Goal: Information Seeking & Learning: Learn about a topic

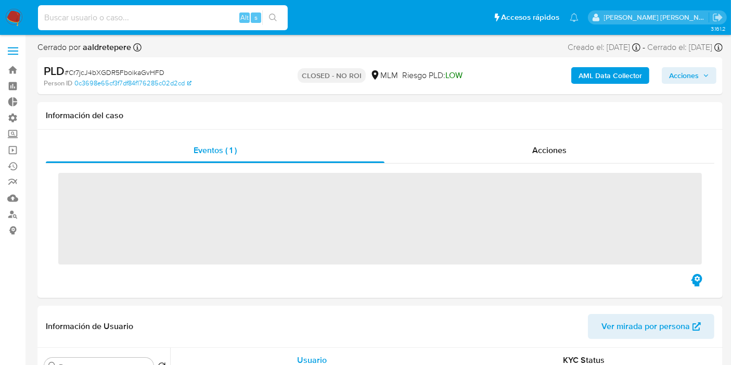
click at [177, 17] on input at bounding box center [163, 18] width 250 height 14
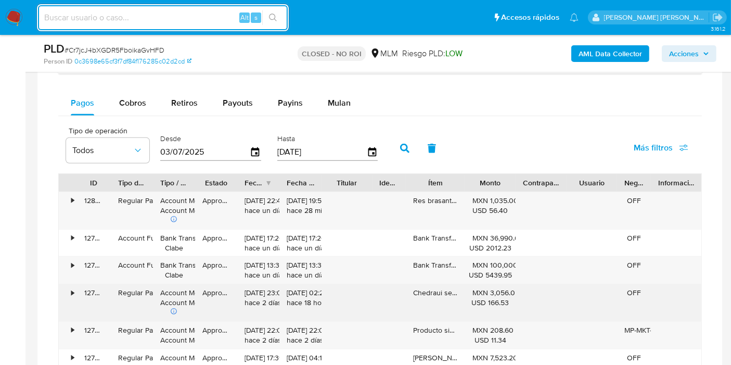
scroll to position [924, 0]
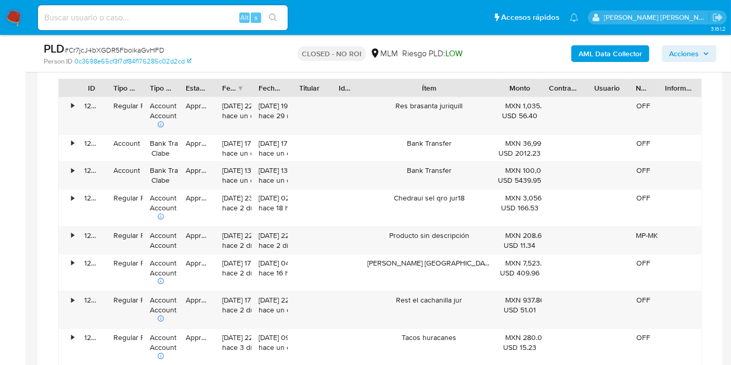
drag, startPoint x: 467, startPoint y: 82, endPoint x: 545, endPoint y: 81, distance: 78.6
click at [545, 81] on div "ID Tipo de operación Tipo / Método Estado Fecha de creación Fecha de aprobación…" at bounding box center [380, 88] width 642 height 18
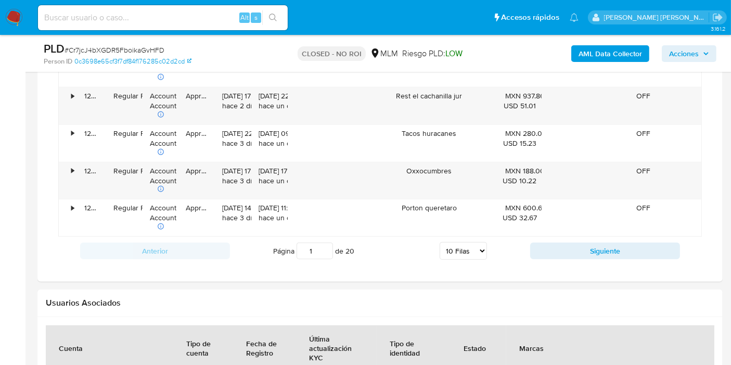
scroll to position [1156, 0]
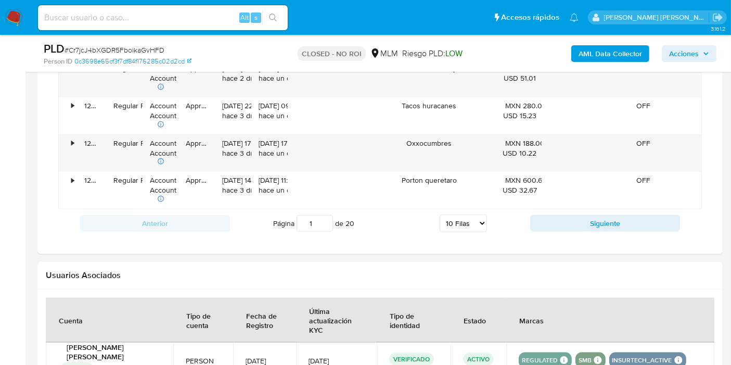
click at [484, 216] on select "5 Filas 10 Filas 20 Filas 25 Filas 50 Filas 100 Filas" at bounding box center [463, 223] width 47 height 18
select select "100"
click at [440, 214] on select "5 Filas 10 Filas 20 Filas 25 Filas 50 Filas 100 Filas" at bounding box center [463, 223] width 47 height 18
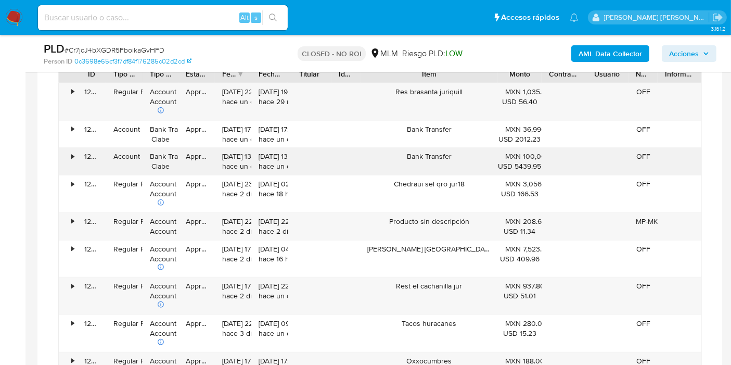
scroll to position [924, 0]
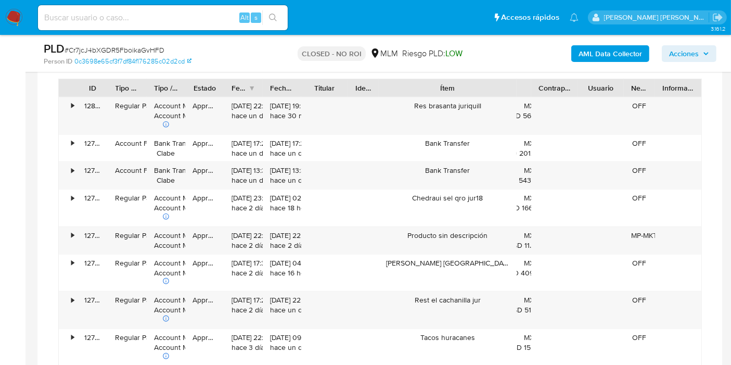
drag, startPoint x: 547, startPoint y: 84, endPoint x: 488, endPoint y: 84, distance: 59.3
click at [488, 84] on div "ID Tipo de operación Tipo / Método Estado Fecha de creación Fecha de aprobación…" at bounding box center [380, 88] width 642 height 18
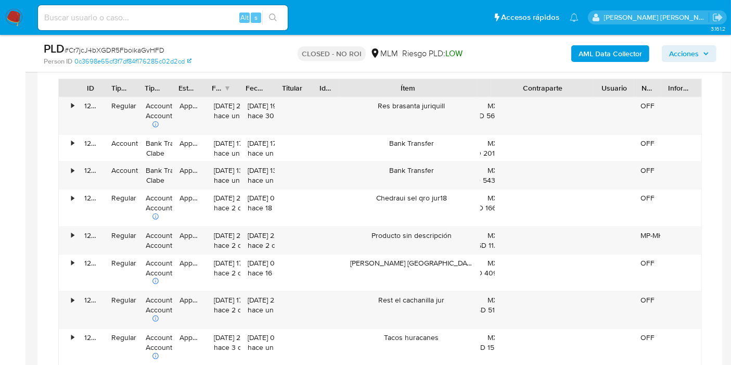
drag, startPoint x: 579, startPoint y: 84, endPoint x: 637, endPoint y: 86, distance: 57.8
click at [636, 86] on div "ID Tipo de operación Tipo / Método Estado Fecha de creación Fecha de aprobación…" at bounding box center [380, 88] width 642 height 18
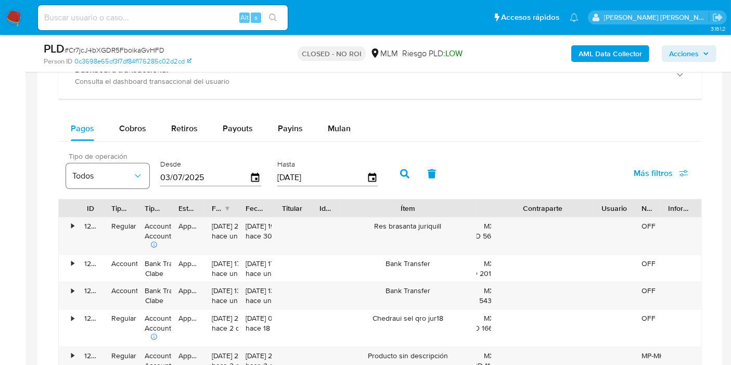
scroll to position [809, 0]
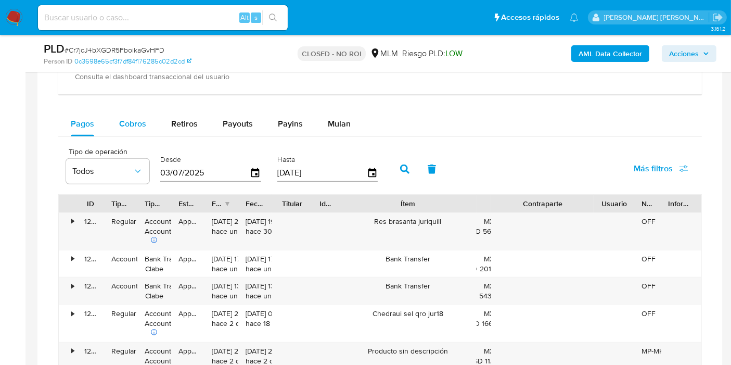
click at [142, 127] on span "Cobros" at bounding box center [132, 124] width 27 height 12
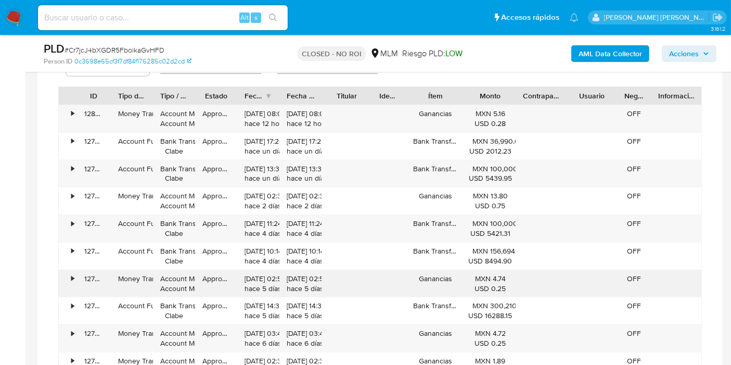
scroll to position [1040, 0]
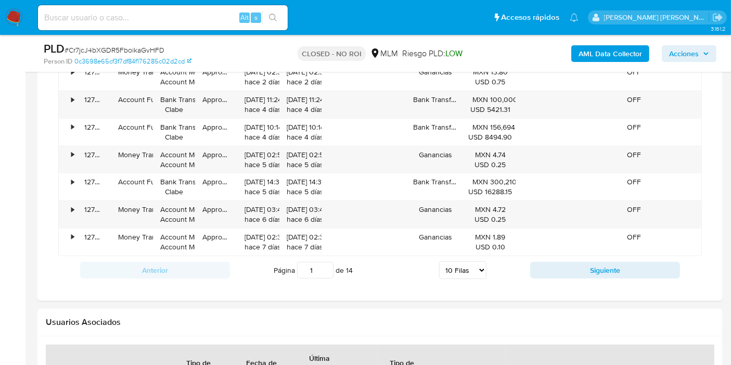
click at [476, 268] on select "5 Filas 10 Filas 20 Filas 25 Filas 50 Filas 100 Filas" at bounding box center [462, 270] width 47 height 18
click at [456, 266] on select "5 Filas 10 Filas 20 Filas 25 Filas 50 Filas 100 Filas" at bounding box center [462, 270] width 47 height 18
click at [483, 267] on select "5 Filas 10 Filas 20 Filas 25 Filas 50 Filas 100 Filas" at bounding box center [462, 270] width 47 height 18
select select "100"
click at [439, 261] on select "5 Filas 10 Filas 20 Filas 25 Filas 50 Filas 100 Filas" at bounding box center [462, 270] width 47 height 18
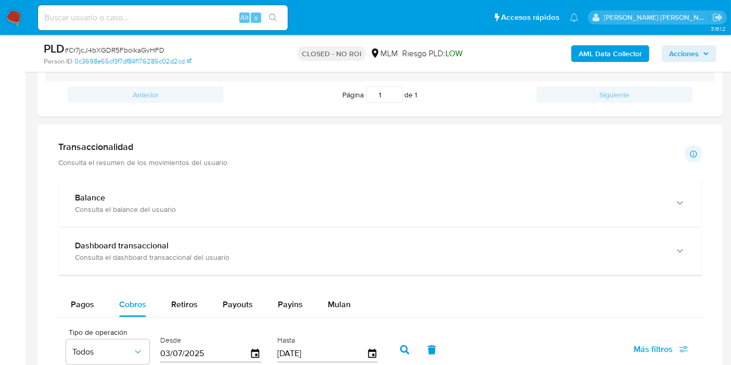
scroll to position [756, 0]
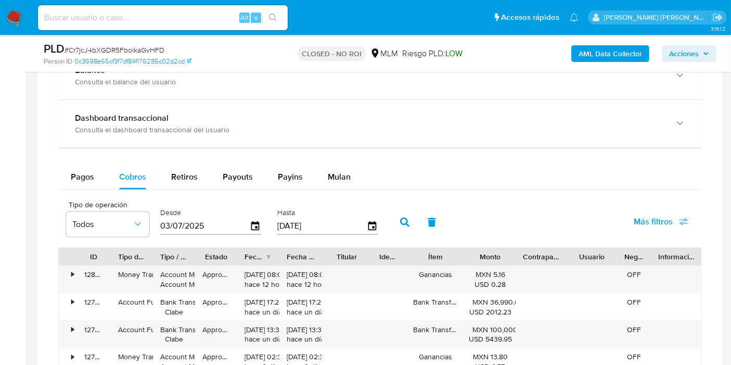
click at [351, 254] on div "Titular" at bounding box center [347, 256] width 36 height 10
click at [88, 171] on span "Pagos" at bounding box center [82, 177] width 23 height 12
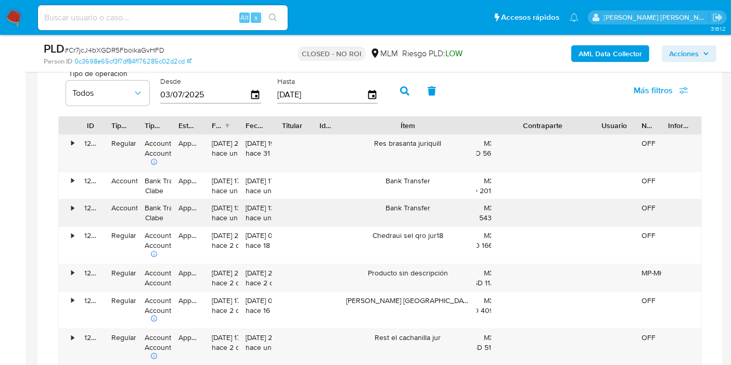
scroll to position [929, 0]
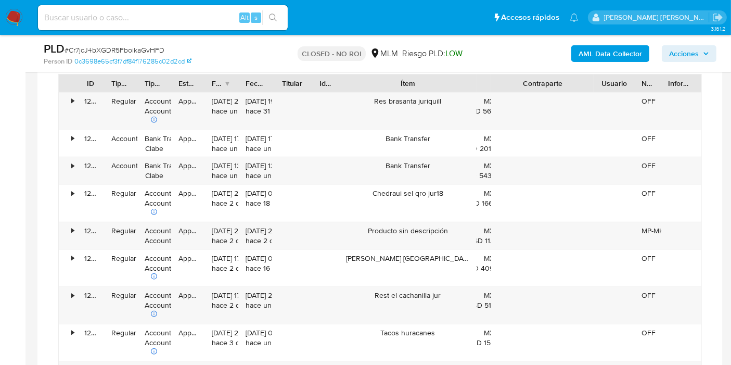
drag, startPoint x: 39, startPoint y: 305, endPoint x: 49, endPoint y: 307, distance: 10.0
click at [195, 19] on input at bounding box center [163, 18] width 250 height 14
paste input "640504376"
type input "640504376"
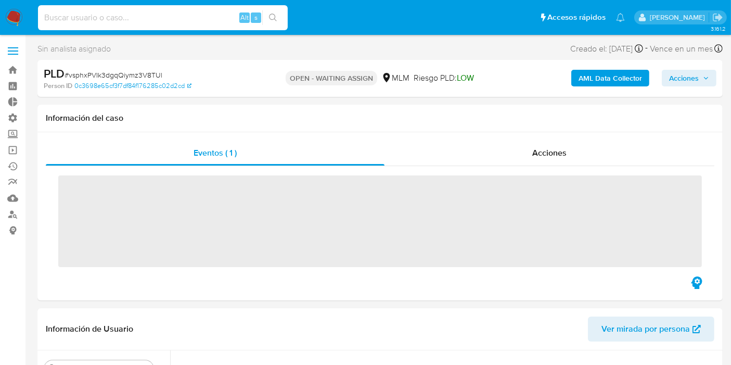
click at [119, 16] on input at bounding box center [163, 18] width 250 height 14
paste input "640504376"
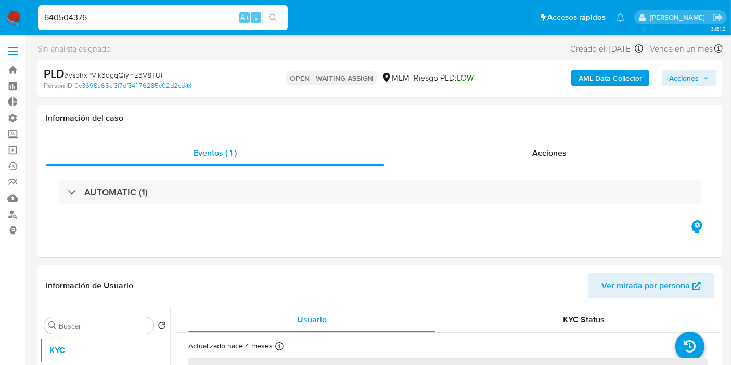
type input "640504376"
select select "10"
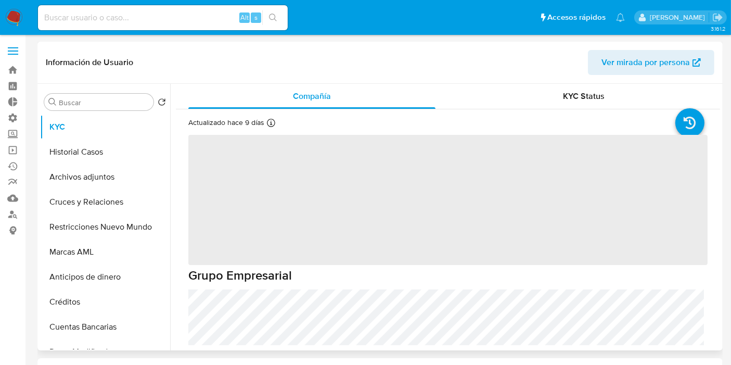
select select "10"
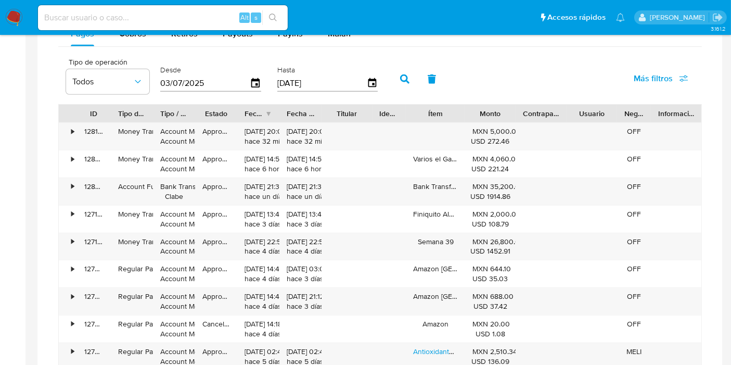
scroll to position [714, 0]
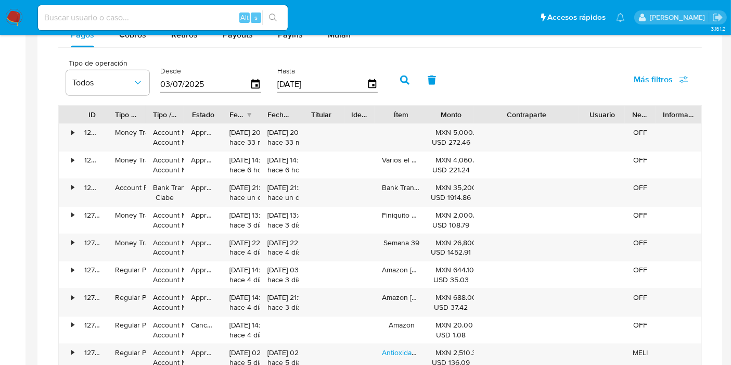
drag, startPoint x: 562, startPoint y: 113, endPoint x: 618, endPoint y: 114, distance: 56.2
click at [618, 114] on div "ID Tipo de operación Tipo / Método Estado Fecha de creación Fecha de aprobación…" at bounding box center [380, 115] width 642 height 18
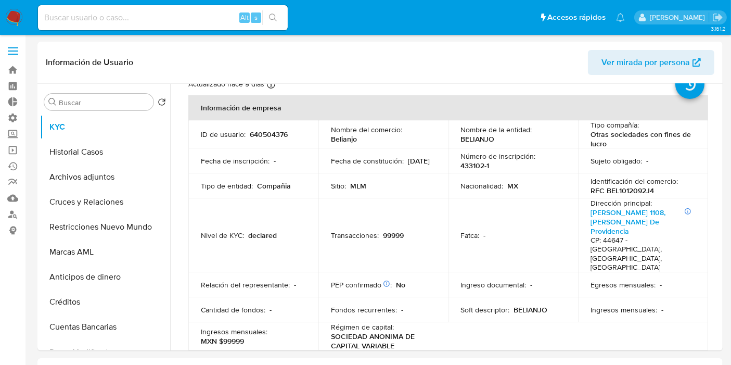
scroll to position [0, 0]
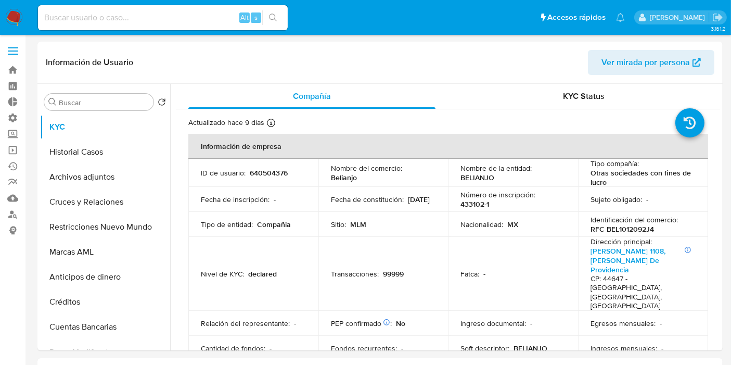
click at [275, 173] on p "640504376" at bounding box center [269, 172] width 38 height 9
copy p "640504376"
click at [452, 69] on header "Información de Usuario Ver mirada por persona" at bounding box center [380, 62] width 668 height 25
click at [86, 205] on button "Cruces y Relaciones" at bounding box center [101, 201] width 122 height 25
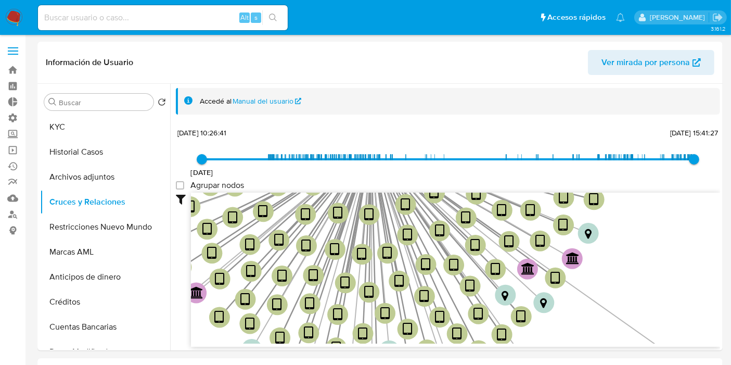
click at [651, 67] on span "Ver mirada por persona" at bounding box center [645, 62] width 88 height 25
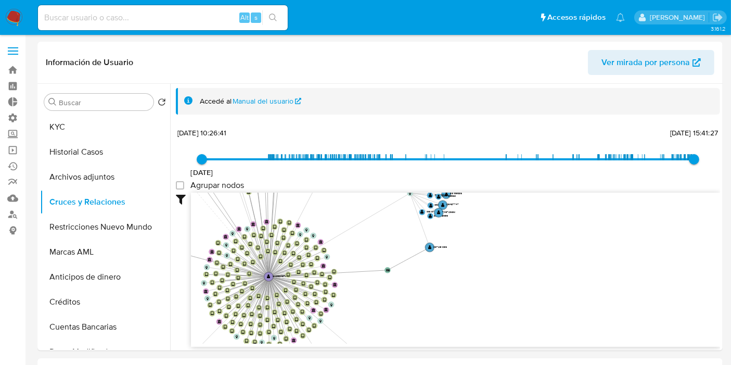
drag, startPoint x: 415, startPoint y: 258, endPoint x: 475, endPoint y: 318, distance: 84.6
click at [475, 319] on icon "user-2085184144  2085184144 user-213969153  213969153 device-67b0055502e97fee…" at bounding box center [455, 267] width 529 height 151
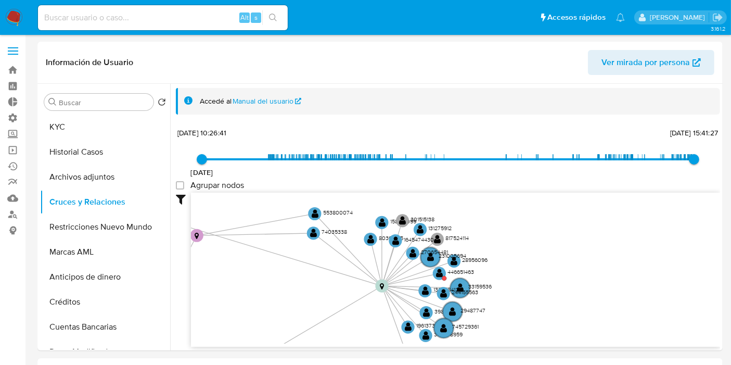
drag, startPoint x: 495, startPoint y: 234, endPoint x: 571, endPoint y: 345, distance: 134.8
click at [571, 345] on div "user-2085184144  2085184144 user-213969153  213969153 device-67b0055502e97fee…" at bounding box center [455, 269] width 529 height 154
click at [440, 272] on text "" at bounding box center [439, 273] width 7 height 10
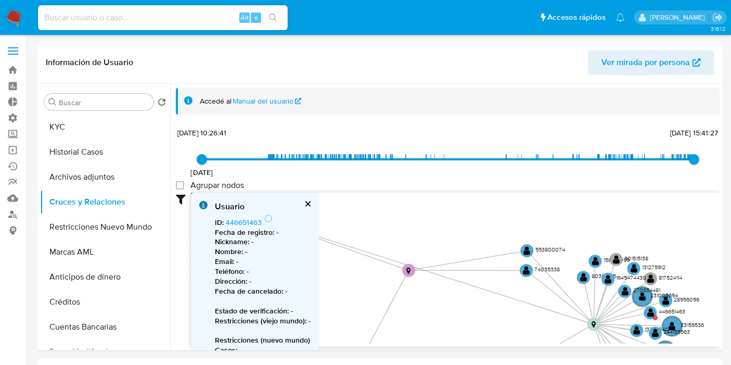
drag, startPoint x: 523, startPoint y: 224, endPoint x: 733, endPoint y: 256, distance: 213.1
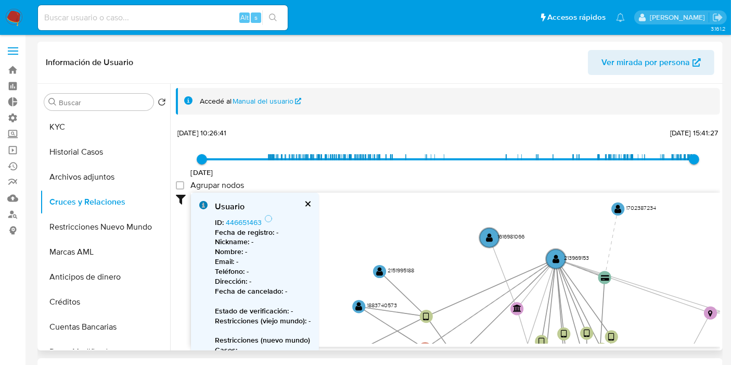
drag, startPoint x: 399, startPoint y: 218, endPoint x: 700, endPoint y: 252, distance: 302.6
click at [706, 258] on icon "user-2085184144  2085184144 user-213969153  213969153 device-67b0055502e97fee…" at bounding box center [455, 267] width 529 height 151
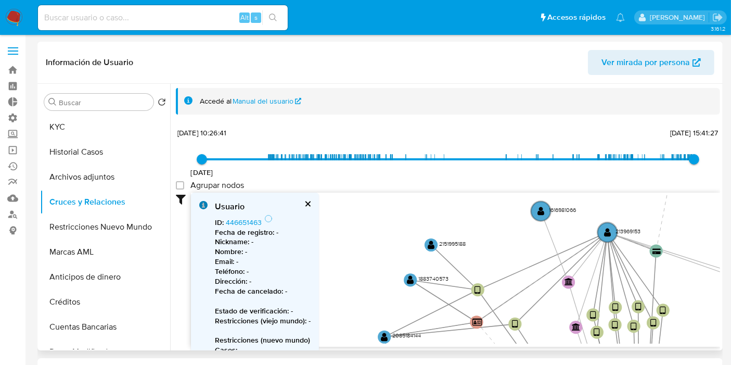
drag, startPoint x: 321, startPoint y: 251, endPoint x: 441, endPoint y: 150, distance: 156.6
click at [441, 150] on div "26/9/2020 26/9/2020, 10:26:41 29/9/2025, 15:41:27 Agrupar nodos Filtros Confian…" at bounding box center [448, 254] width 544 height 259
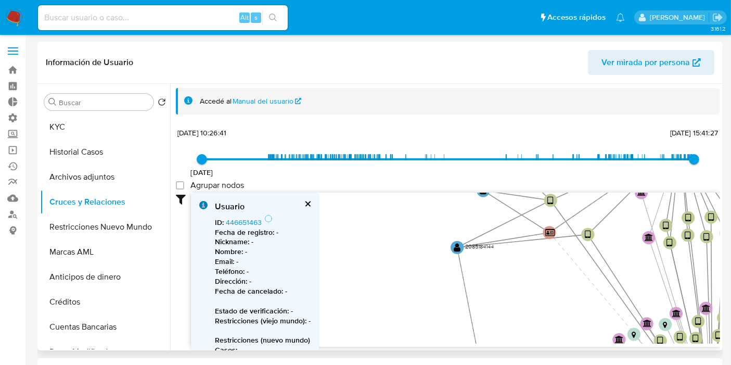
drag, startPoint x: 449, startPoint y: 297, endPoint x: 358, endPoint y: 163, distance: 161.7
click at [360, 161] on div "26/9/2020 26/9/2020, 10:26:41 29/9/2025, 15:41:27 Agrupar nodos Filtros Confian…" at bounding box center [448, 254] width 544 height 259
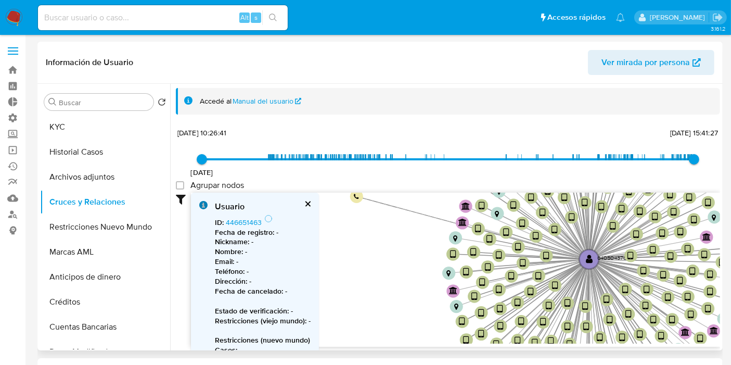
drag, startPoint x: 428, startPoint y: 302, endPoint x: 321, endPoint y: 187, distance: 157.2
click at [327, 197] on icon "user-2085184144  2085184144 user-213969153  213969153 device-67b0055502e97fee…" at bounding box center [455, 267] width 529 height 151
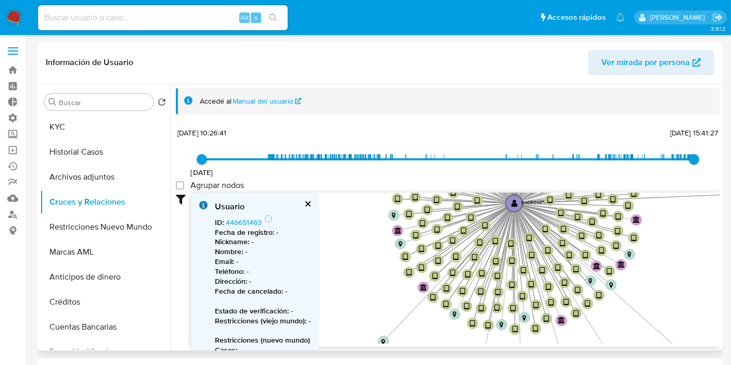
click at [652, 69] on span "Ver mirada por persona" at bounding box center [645, 62] width 88 height 25
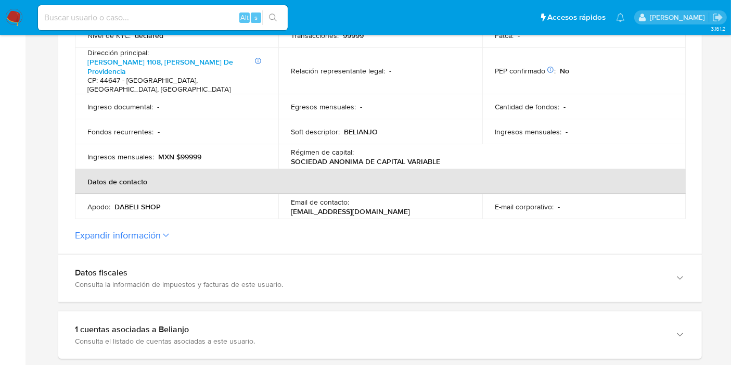
scroll to position [404, 0]
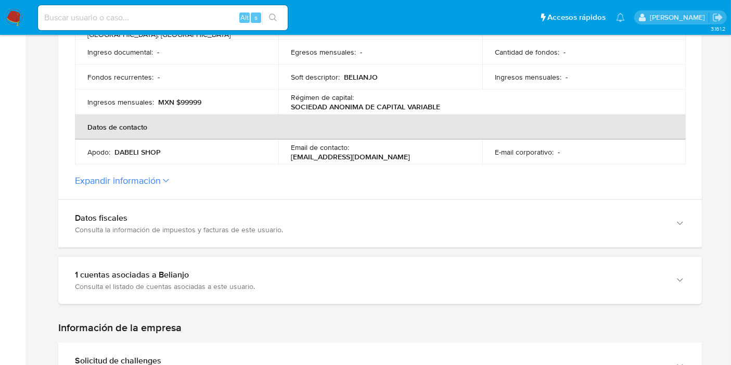
click at [137, 175] on button "Expandir información" at bounding box center [118, 180] width 86 height 11
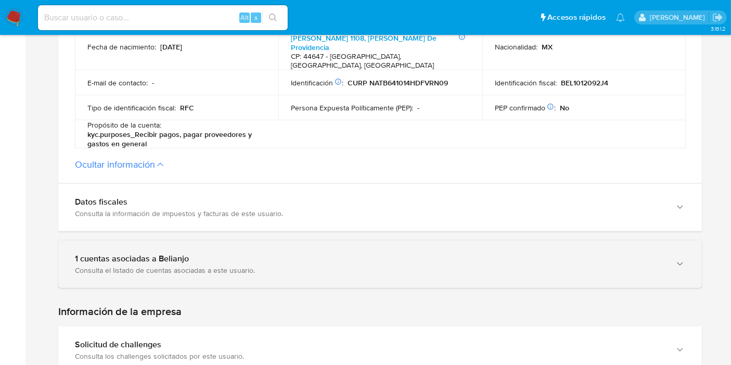
scroll to position [693, 0]
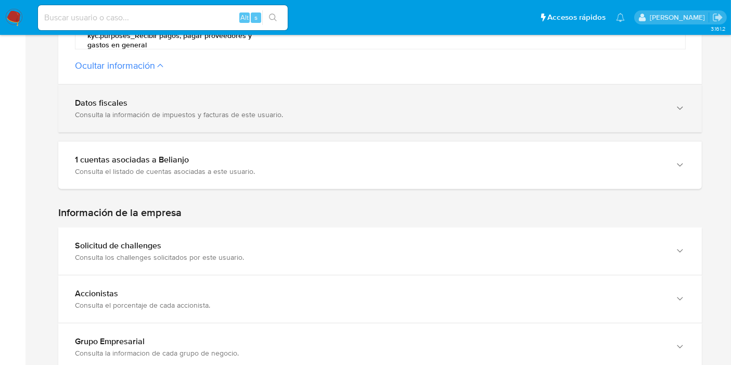
click at [281, 110] on div "Consulta la información de impuestos y facturas de este usuario." at bounding box center [369, 114] width 589 height 9
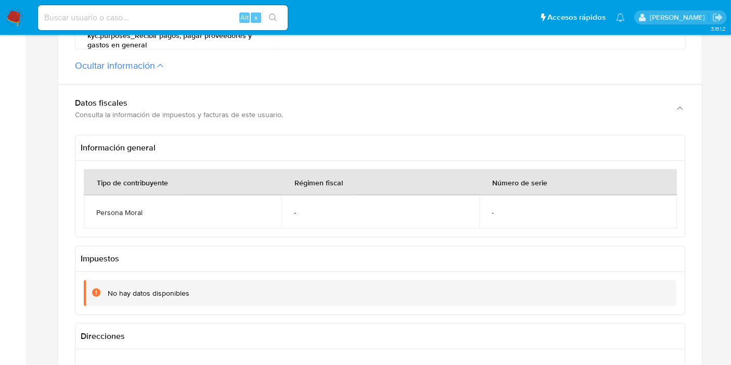
scroll to position [636, 0]
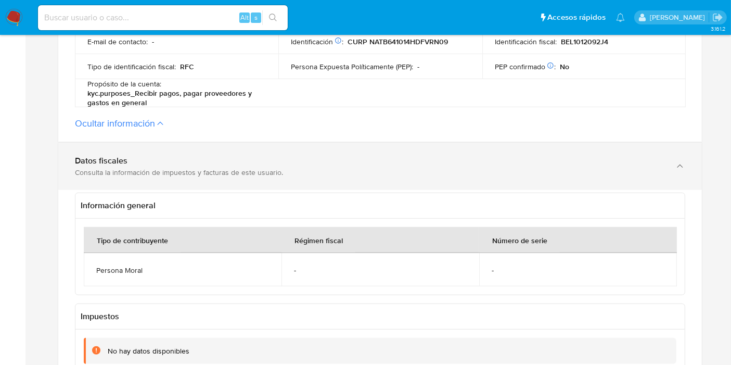
click at [687, 143] on div "Datos fiscales Consulta la información de impuestos y facturas de este usuario." at bounding box center [379, 166] width 643 height 47
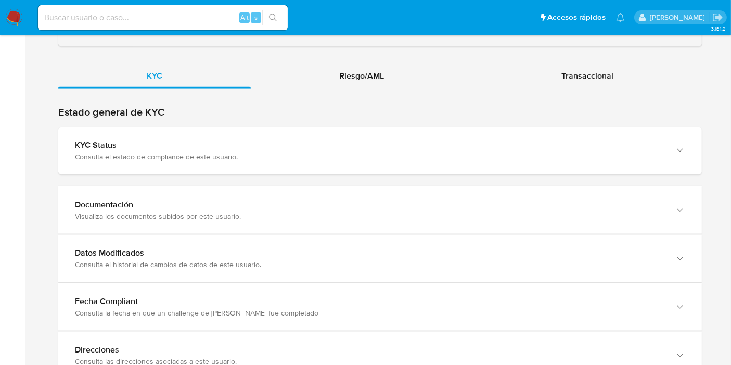
scroll to position [1271, 0]
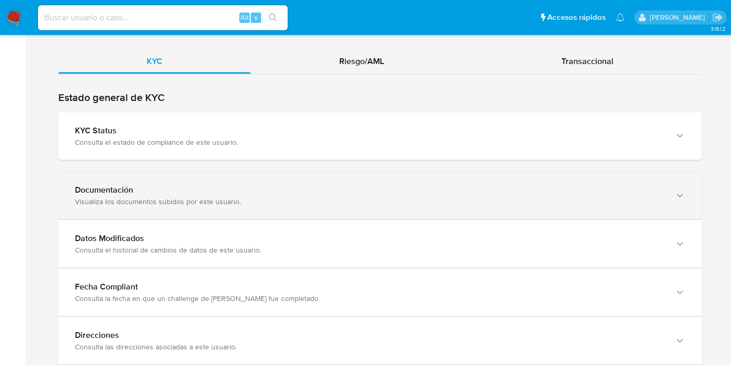
click at [171, 197] on div "Visualiza los documentos subidos por este usuario." at bounding box center [369, 201] width 589 height 9
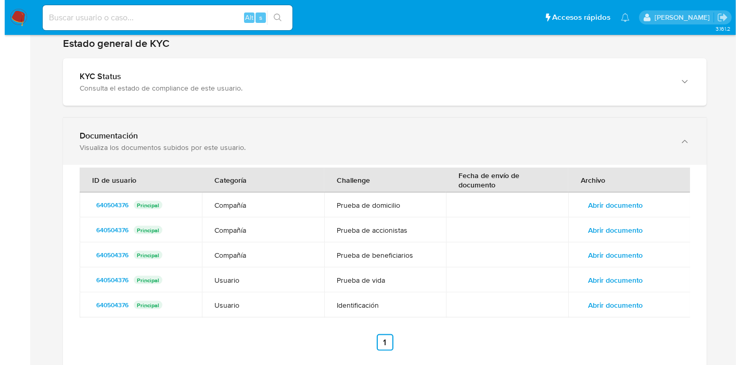
scroll to position [1387, 0]
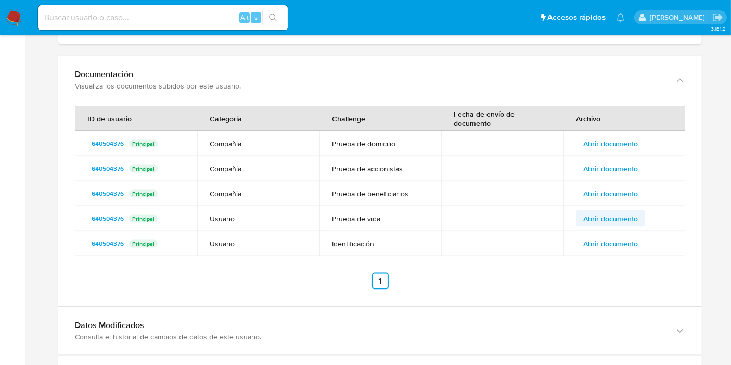
click at [623, 211] on span "Abrir documento" at bounding box center [610, 218] width 55 height 15
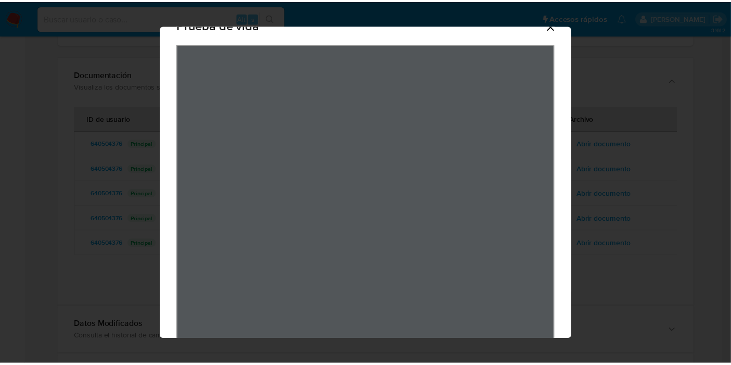
scroll to position [0, 0]
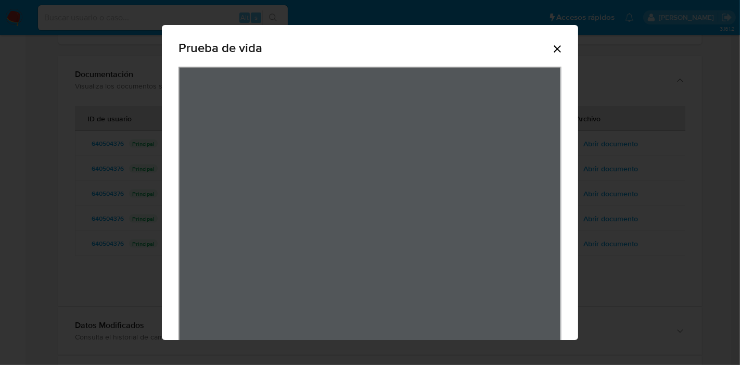
click at [553, 50] on icon "Cerrar" at bounding box center [556, 48] width 7 height 7
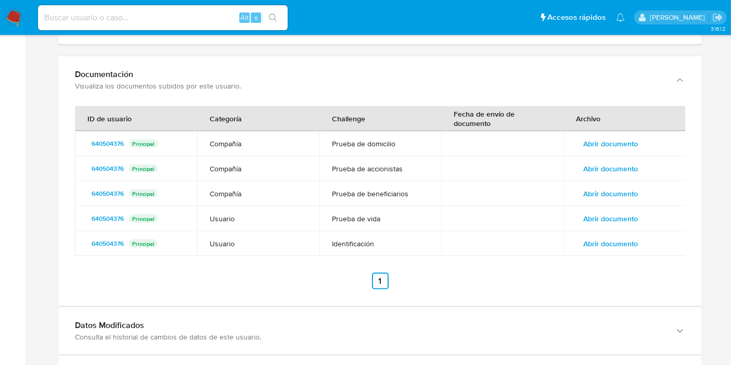
click at [608, 236] on span "Abrir documento" at bounding box center [610, 243] width 55 height 15
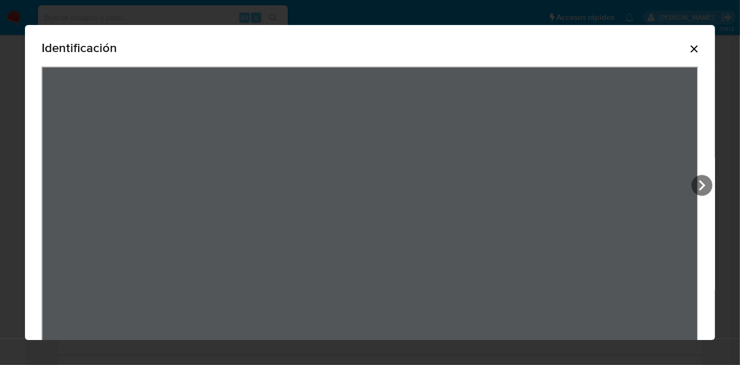
click at [690, 49] on icon "Cerrar" at bounding box center [693, 48] width 7 height 7
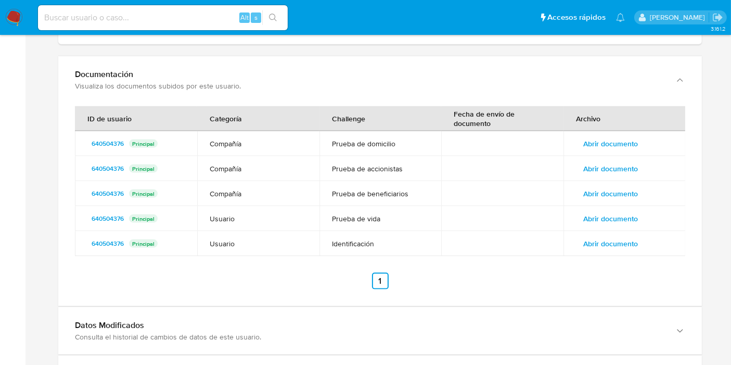
click at [616, 136] on span "Abrir documento" at bounding box center [610, 143] width 55 height 15
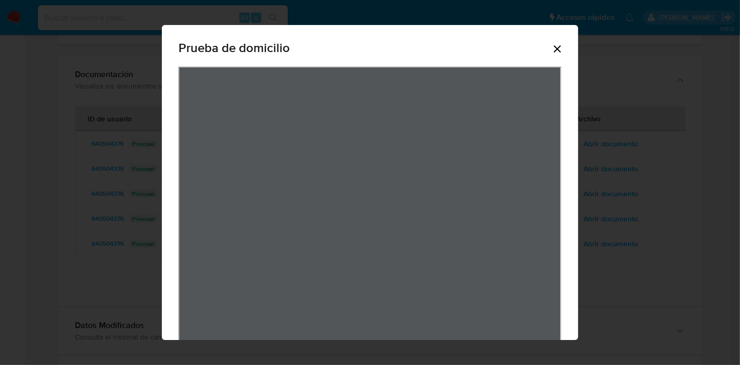
click at [551, 51] on icon "Cerrar" at bounding box center [557, 49] width 12 height 12
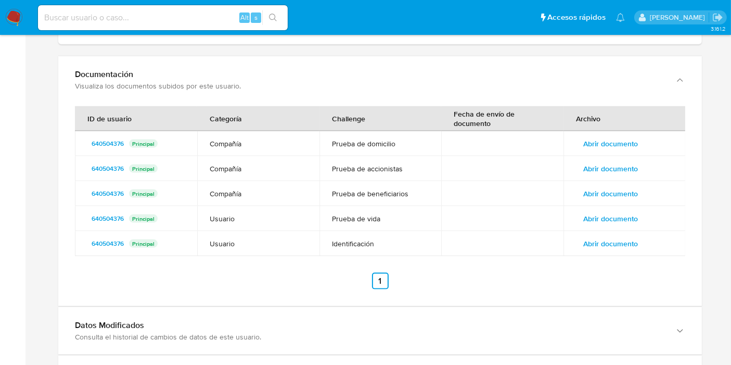
click at [609, 161] on span "Abrir documento" at bounding box center [610, 168] width 55 height 15
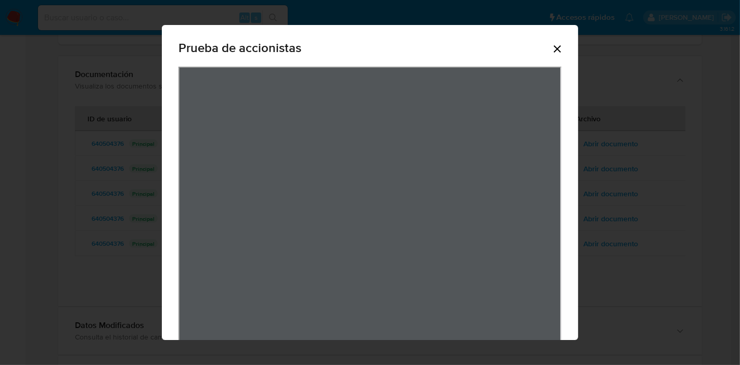
click at [556, 46] on icon "Cerrar" at bounding box center [557, 49] width 12 height 12
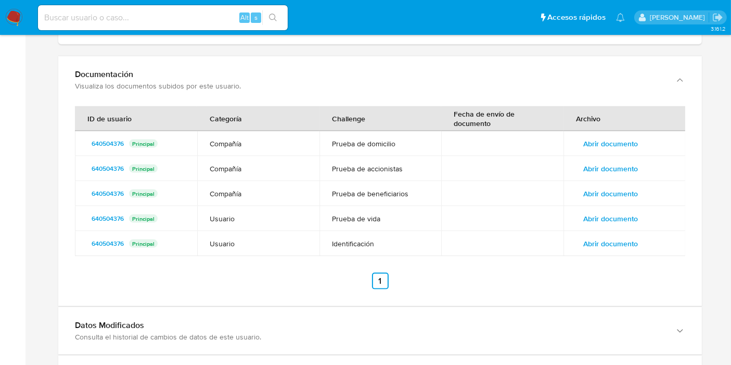
click at [608, 186] on span "Abrir documento" at bounding box center [610, 193] width 55 height 15
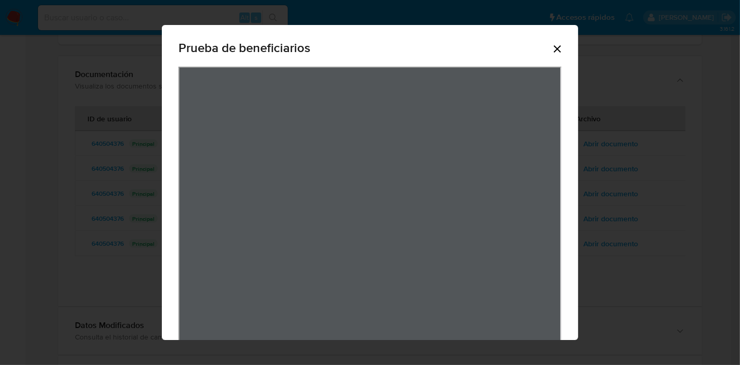
click at [553, 45] on icon "Cerrar" at bounding box center [557, 49] width 12 height 12
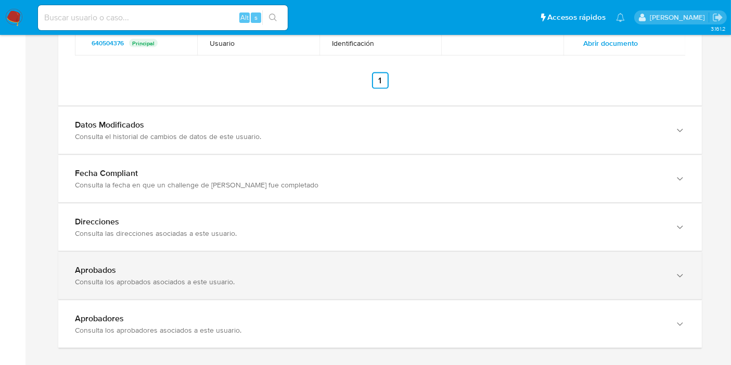
scroll to position [1599, 0]
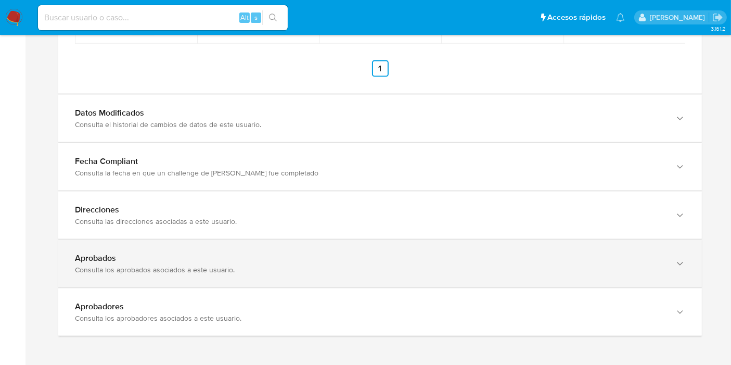
click at [95, 252] on b "Aprobados" at bounding box center [95, 258] width 41 height 12
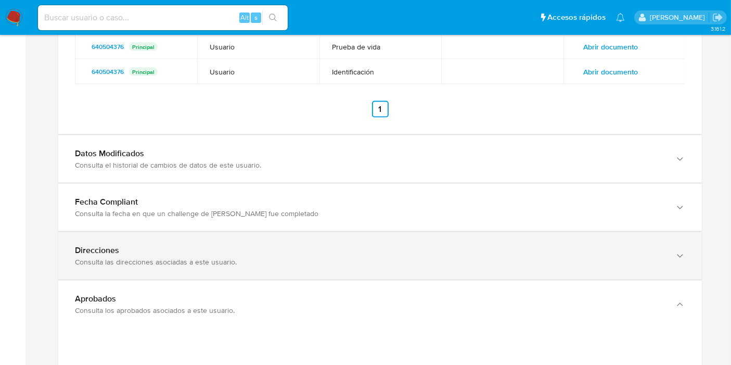
scroll to position [1558, 0]
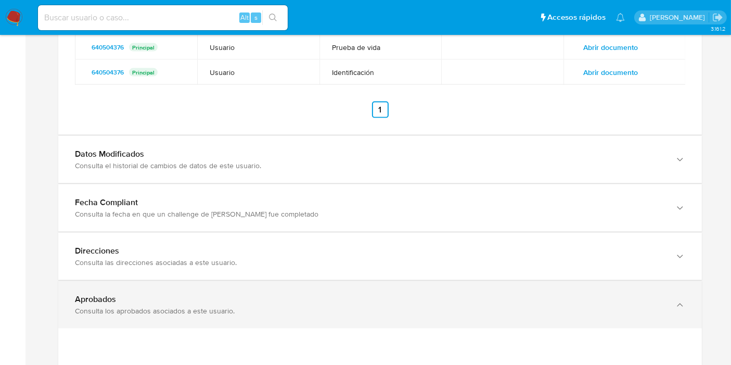
click at [117, 281] on div "Aprobados Consulta los aprobados asociados a este usuario." at bounding box center [379, 304] width 643 height 47
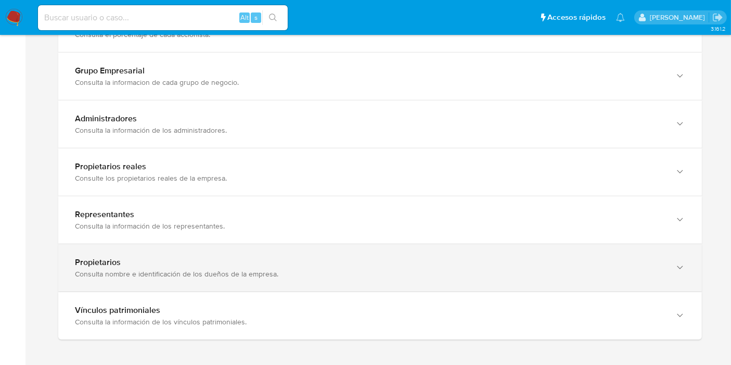
scroll to position [963, 0]
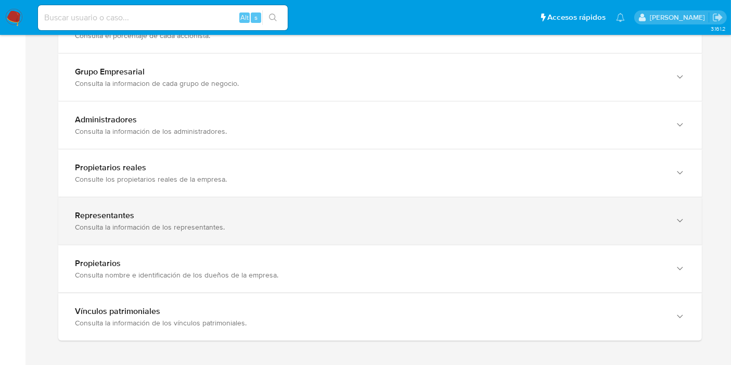
click at [131, 222] on div "Consulta la información de los representantes." at bounding box center [369, 226] width 589 height 9
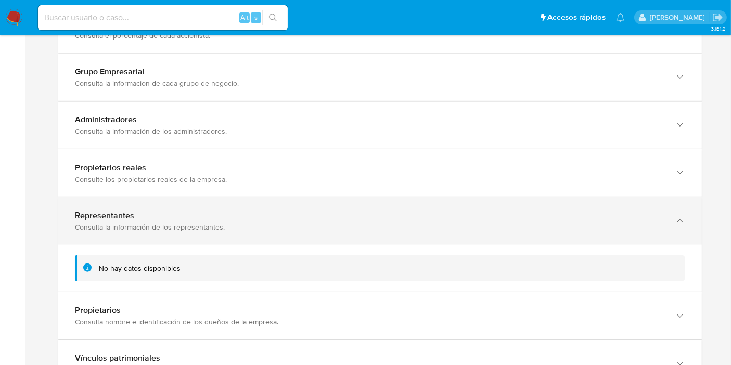
click at [132, 222] on div "Consulta la información de los representantes." at bounding box center [369, 226] width 589 height 9
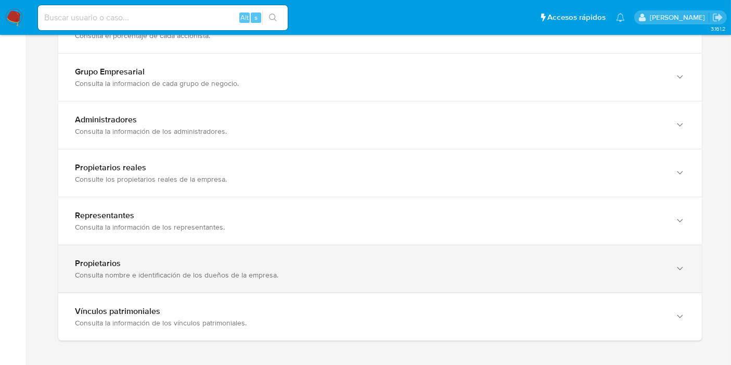
click at [131, 258] on div "Propietarios" at bounding box center [369, 263] width 589 height 10
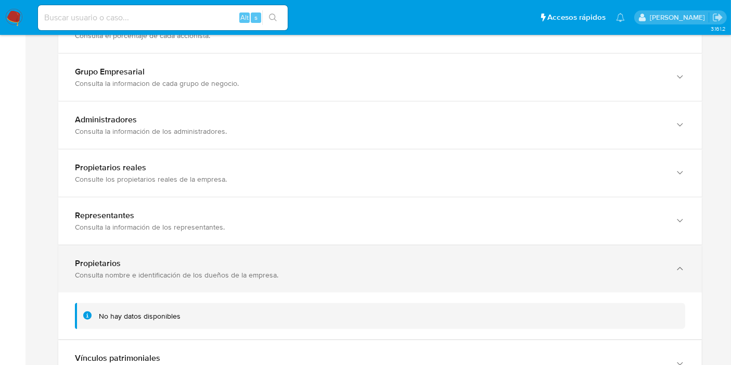
click at [127, 258] on div "Propietarios" at bounding box center [369, 263] width 589 height 10
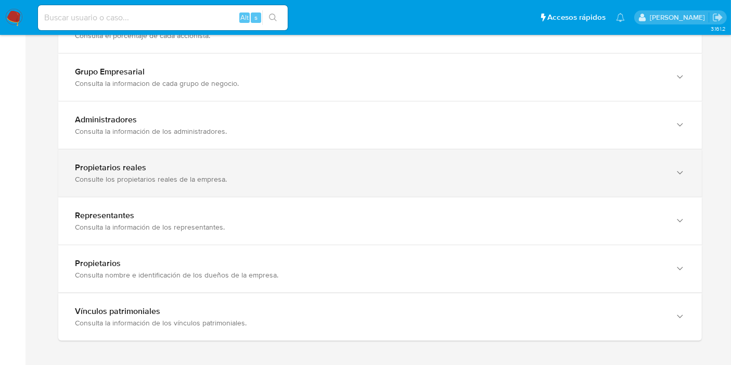
click at [141, 162] on div "Propietarios reales" at bounding box center [369, 167] width 589 height 10
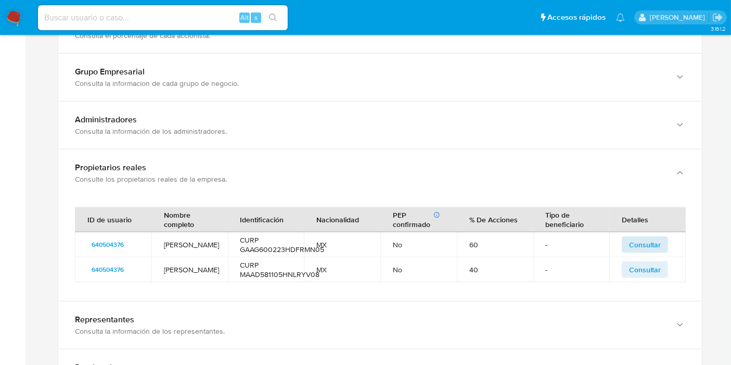
click at [640, 237] on span "Consultar" at bounding box center [645, 244] width 32 height 15
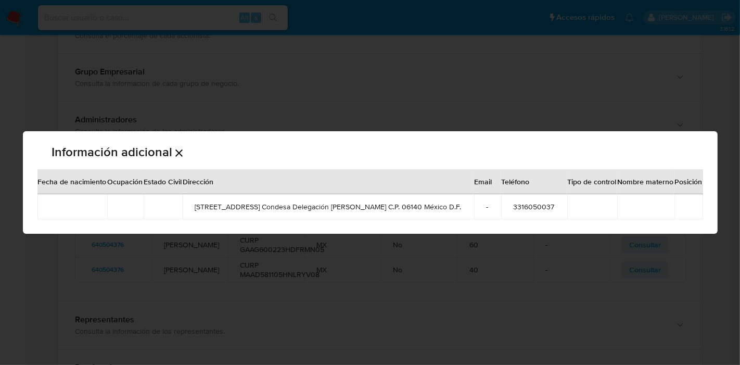
click at [388, 118] on div "Información adicional Fecha de nacimiento Ocupación Estado Civil Dirección Emai…" at bounding box center [370, 182] width 740 height 365
click at [175, 151] on icon "Cerrar" at bounding box center [179, 153] width 12 height 12
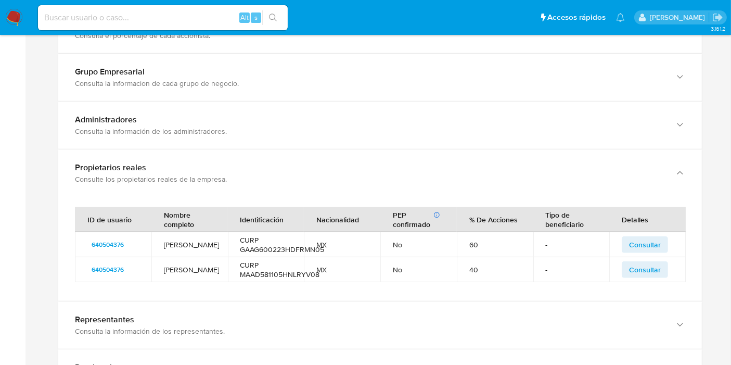
click at [637, 262] on span "Consultar" at bounding box center [645, 269] width 32 height 15
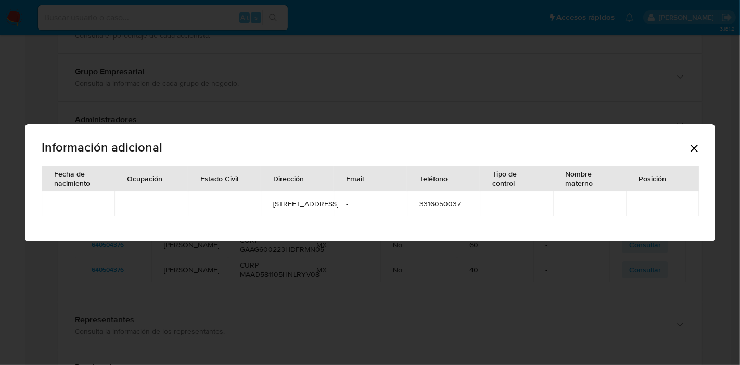
click at [694, 142] on icon "Cerrar" at bounding box center [694, 148] width 12 height 12
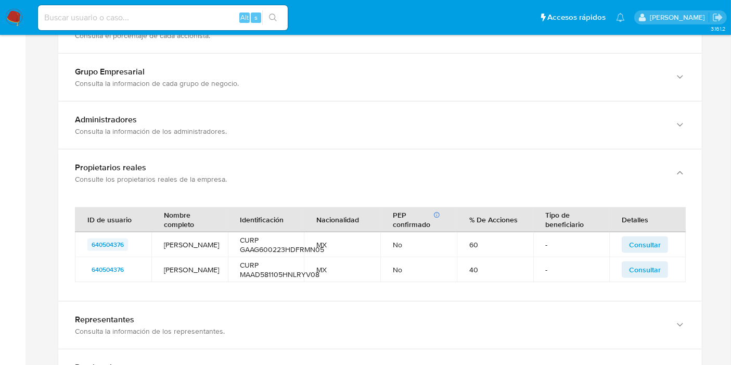
click at [101, 238] on span "640504376" at bounding box center [108, 244] width 32 height 12
click at [111, 238] on span "640504376" at bounding box center [108, 244] width 32 height 12
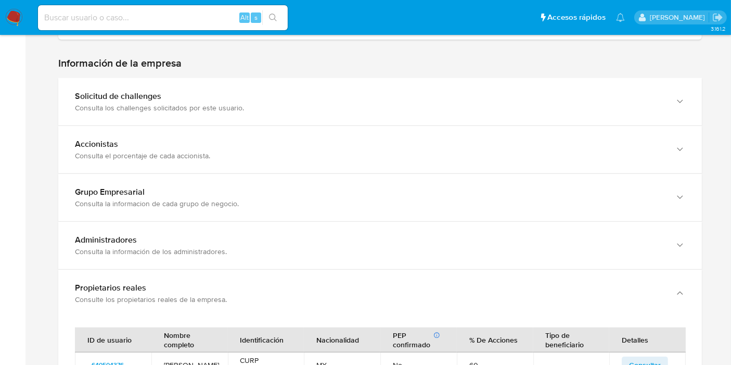
scroll to position [847, 0]
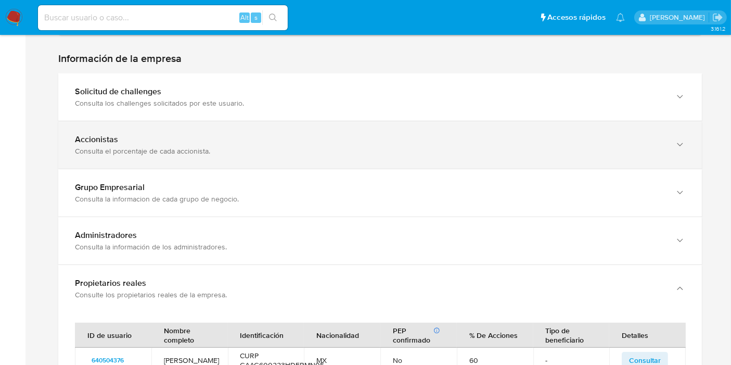
click at [127, 146] on div "Consulta el porcentaje de cada accionista." at bounding box center [369, 150] width 589 height 9
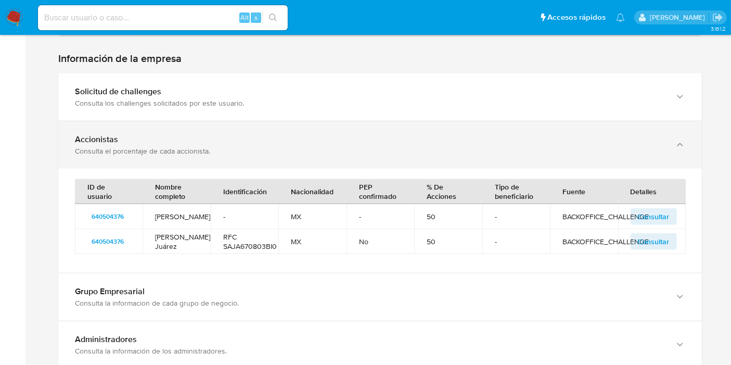
click at [128, 146] on div "Consulta el porcentaje de cada accionista." at bounding box center [369, 150] width 589 height 9
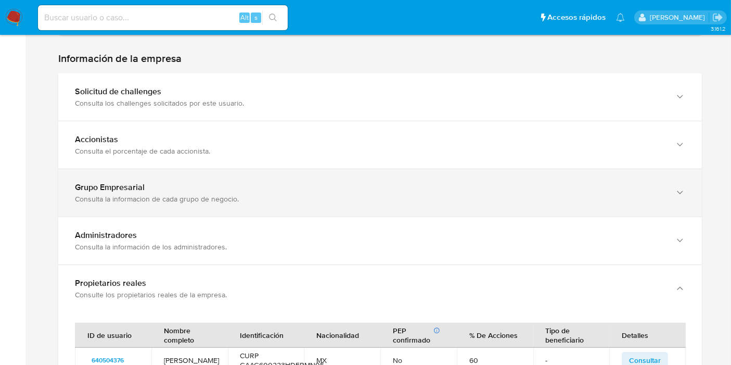
click at [127, 182] on div "Grupo Empresarial" at bounding box center [369, 187] width 589 height 10
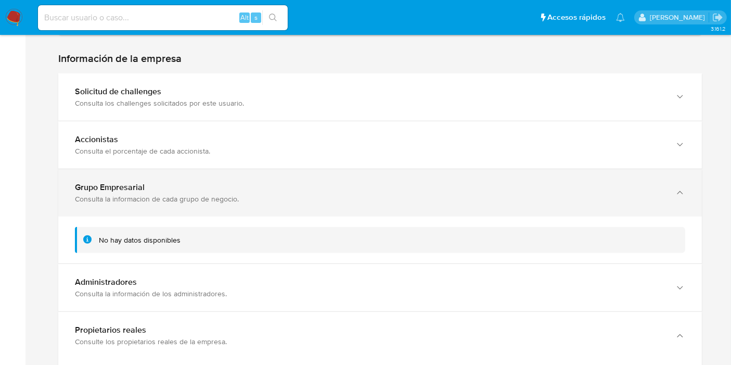
click at [127, 182] on div "Grupo Empresarial" at bounding box center [369, 187] width 589 height 10
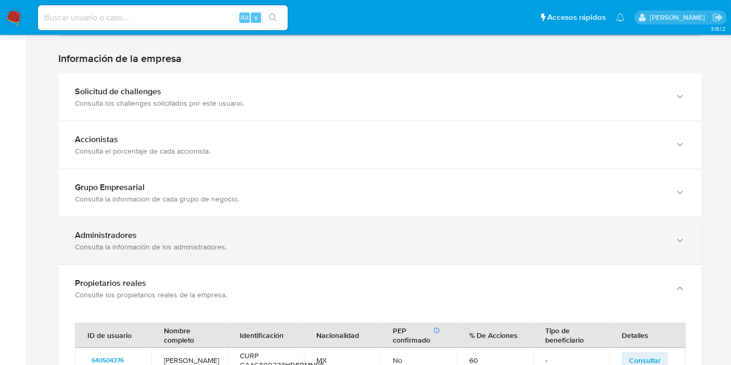
click at [140, 217] on div "Administradores Consulta la información de los administradores." at bounding box center [379, 240] width 643 height 47
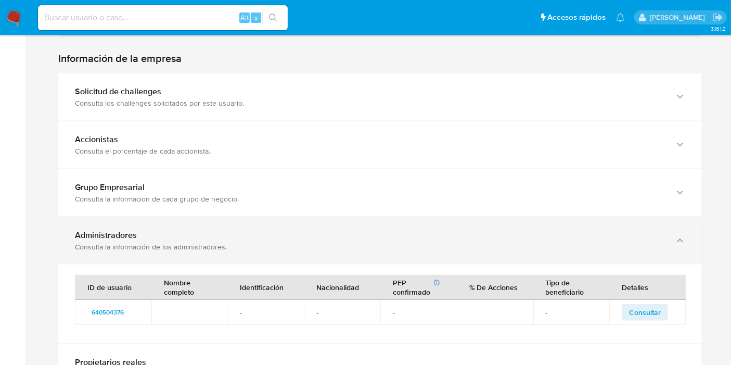
click at [142, 242] on div "Consulta la información de los administradores." at bounding box center [369, 246] width 589 height 9
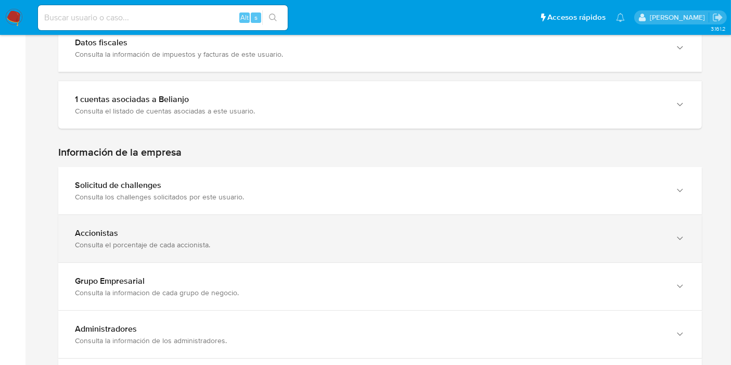
scroll to position [732, 0]
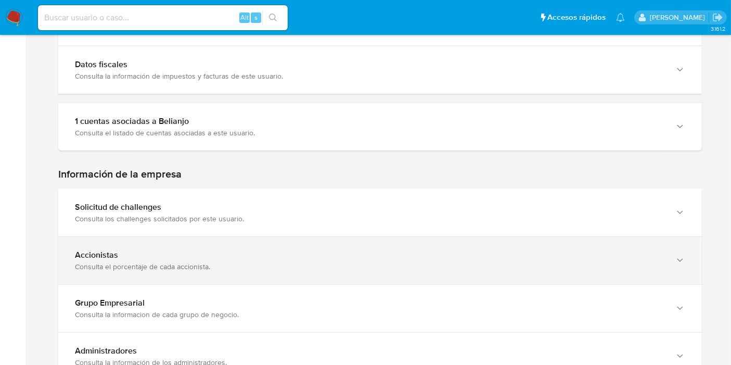
click at [153, 214] on div "Consulta los challenges solicitados por este usuario." at bounding box center [369, 218] width 589 height 9
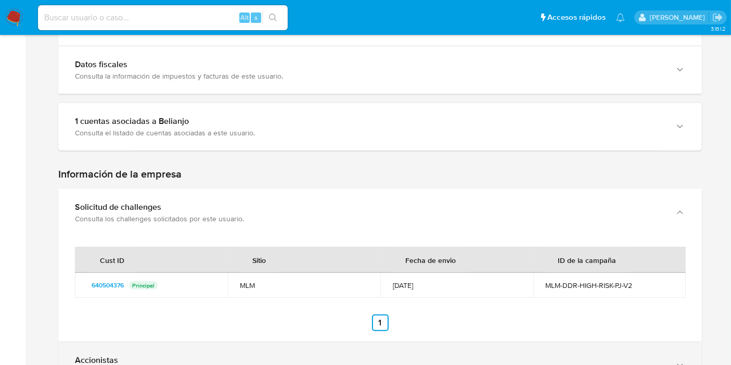
click at [153, 214] on div "Consulta los challenges solicitados por este usuario." at bounding box center [369, 218] width 589 height 9
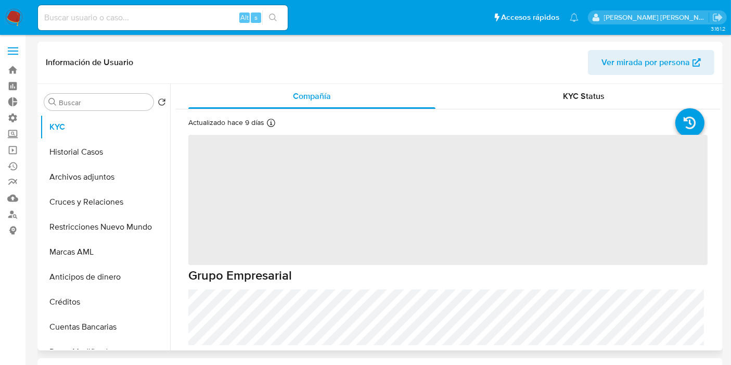
select select "10"
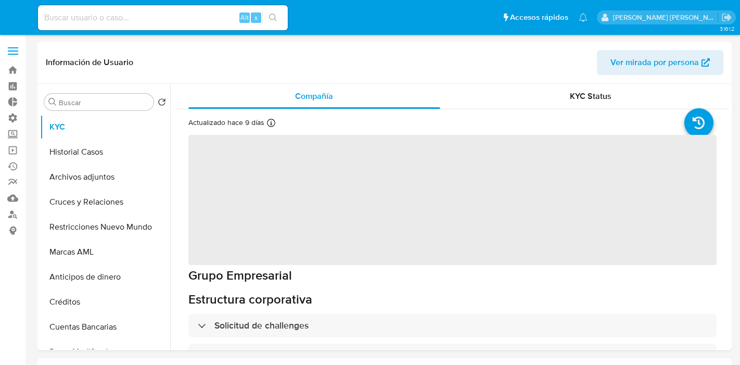
select select "10"
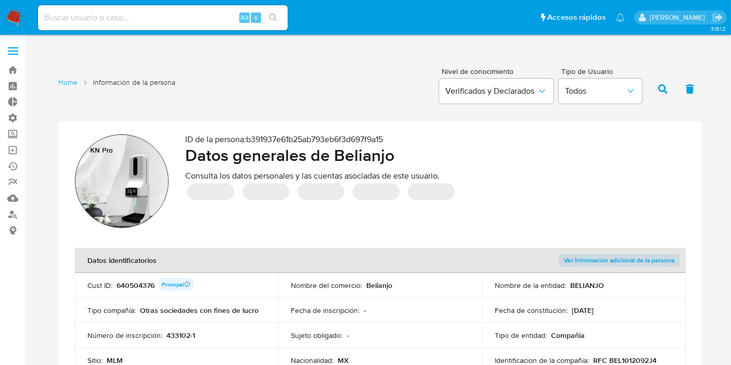
click at [615, 255] on span "Ver información adicional de la persona" at bounding box center [619, 260] width 110 height 10
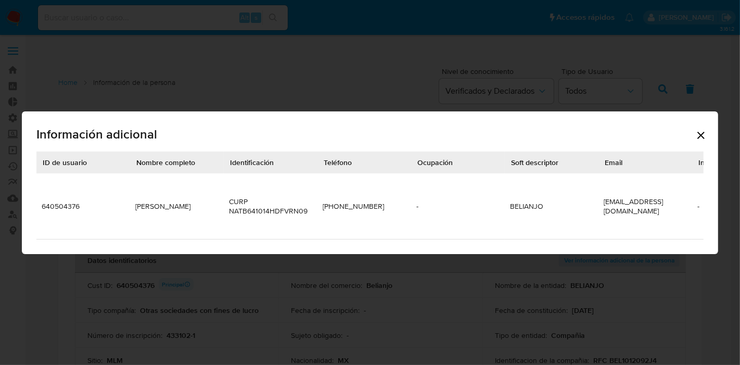
click at [698, 137] on icon "Cerrar" at bounding box center [700, 135] width 7 height 7
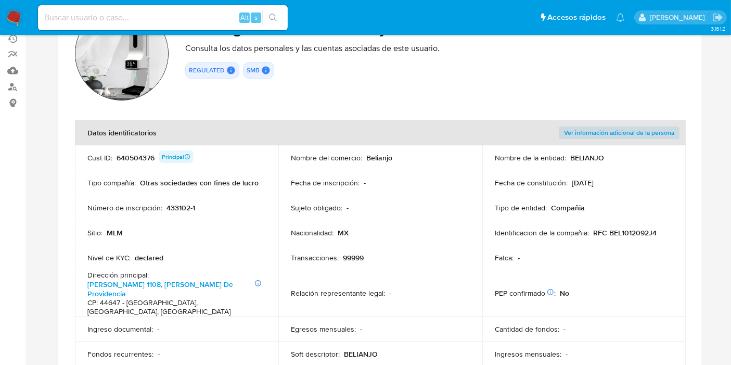
scroll to position [173, 0]
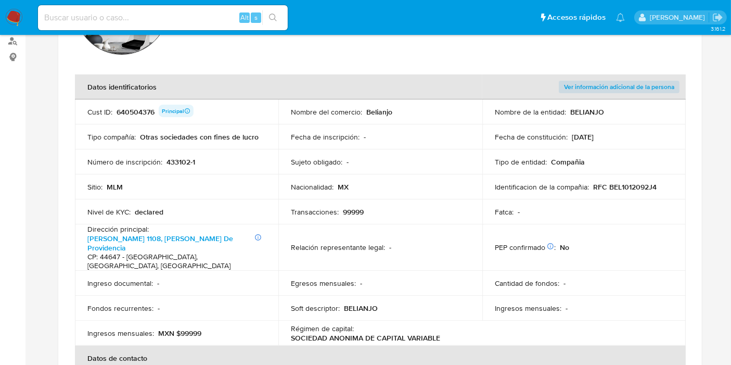
click at [633, 185] on p "RFC BEL1012092J4" at bounding box center [624, 186] width 63 height 9
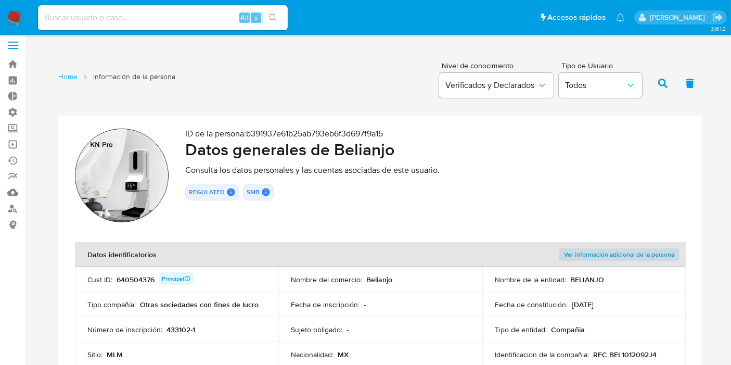
scroll to position [0, 0]
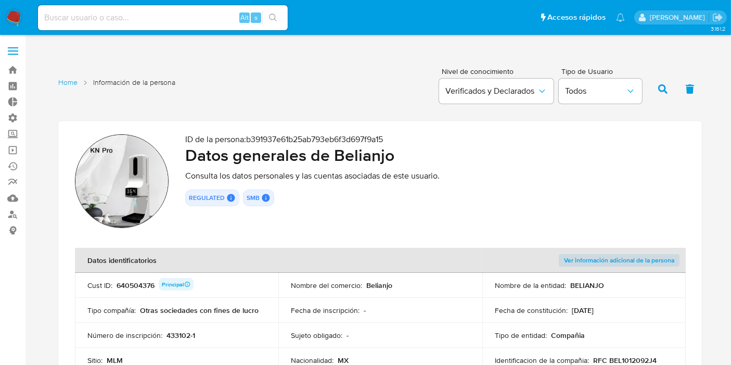
click at [106, 185] on img at bounding box center [122, 181] width 94 height 94
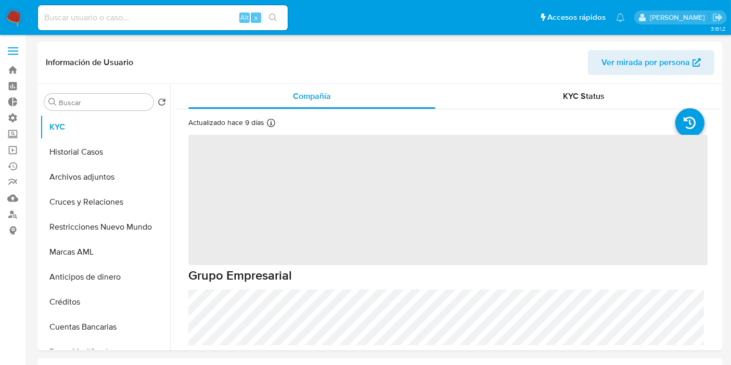
select select "10"
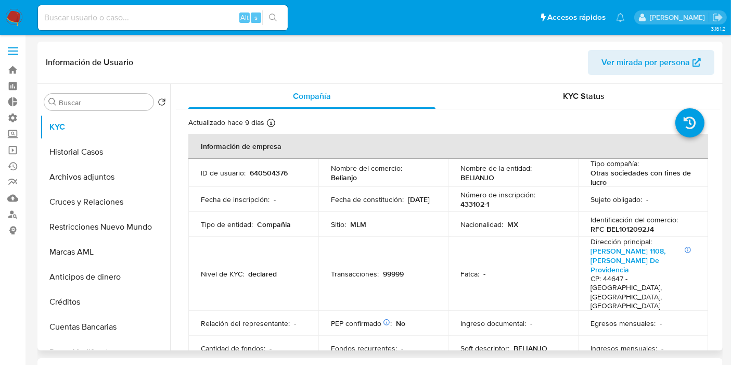
click at [622, 229] on p "RFC BEL1012092J4" at bounding box center [621, 228] width 63 height 9
copy p "BEL1012092J4"
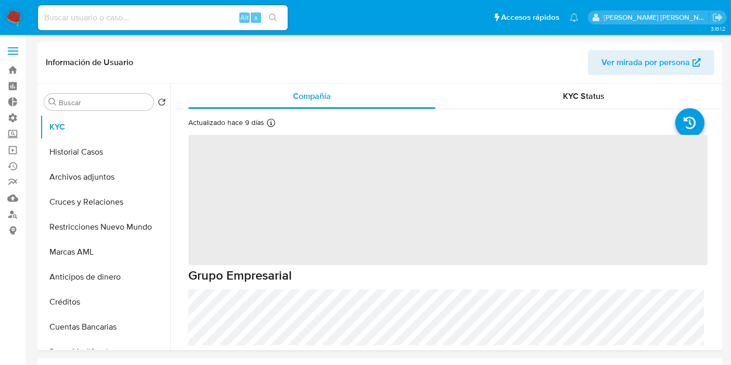
select select "10"
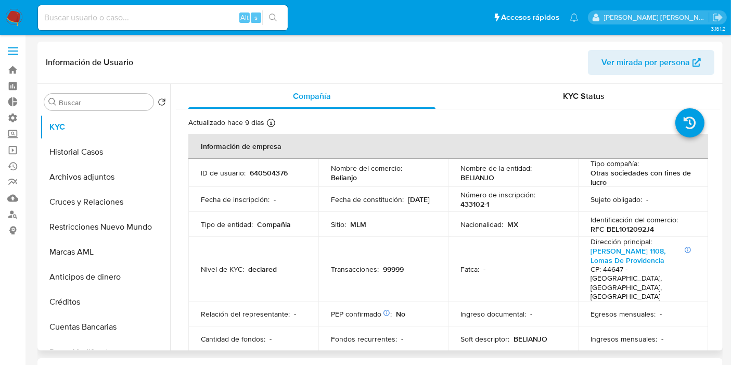
click at [639, 60] on span "Ver mirada por persona" at bounding box center [645, 62] width 88 height 25
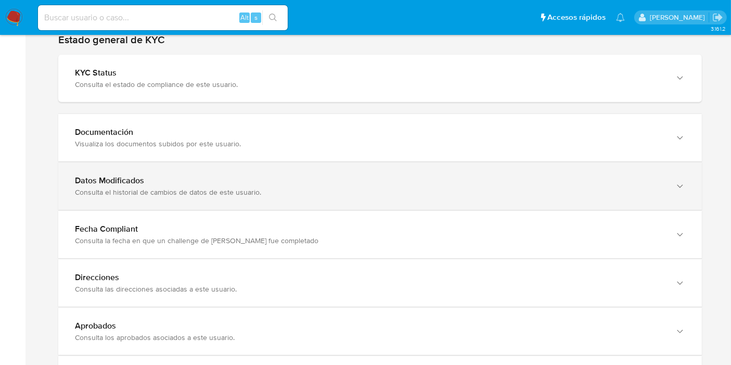
scroll to position [1214, 0]
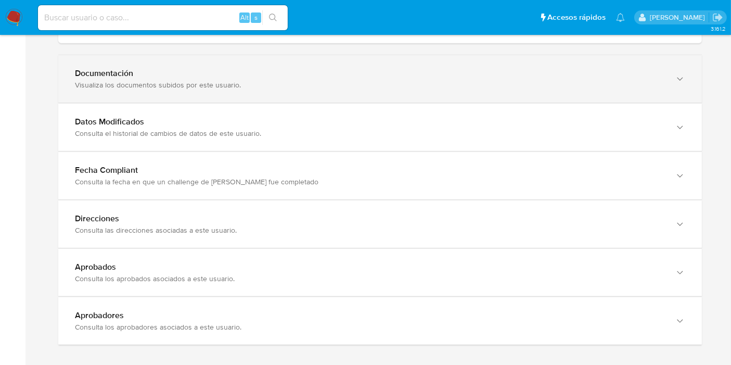
click at [113, 80] on div "Visualiza los documentos subidos por este usuario." at bounding box center [369, 84] width 589 height 9
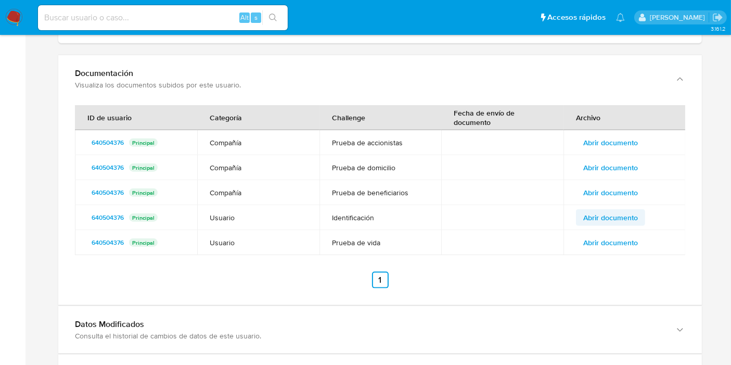
click at [600, 210] on span "Abrir documento" at bounding box center [610, 217] width 55 height 15
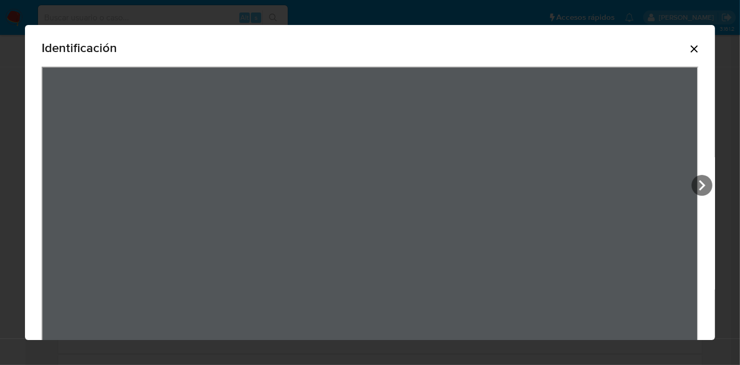
click at [688, 51] on icon "Cerrar" at bounding box center [694, 49] width 12 height 12
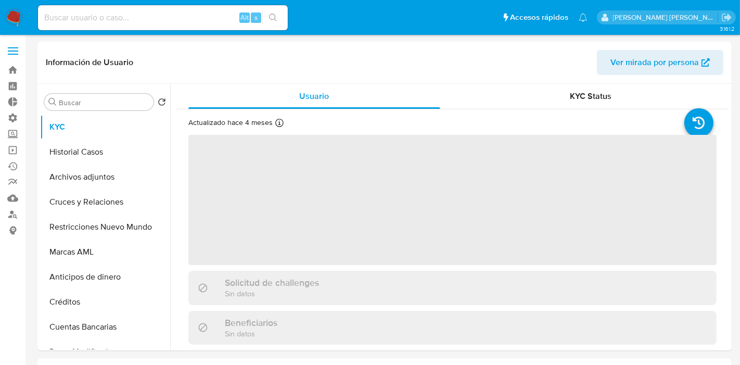
select select "10"
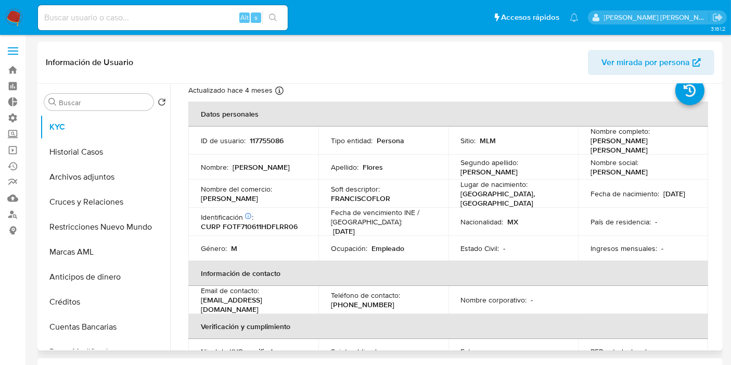
scroll to position [58, 0]
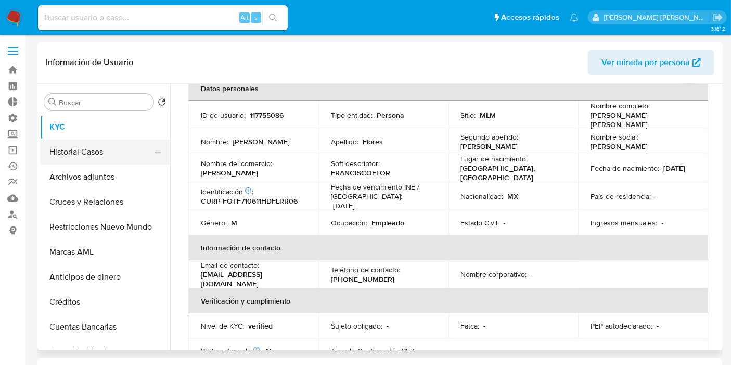
click at [74, 153] on button "Historial Casos" at bounding box center [101, 151] width 122 height 25
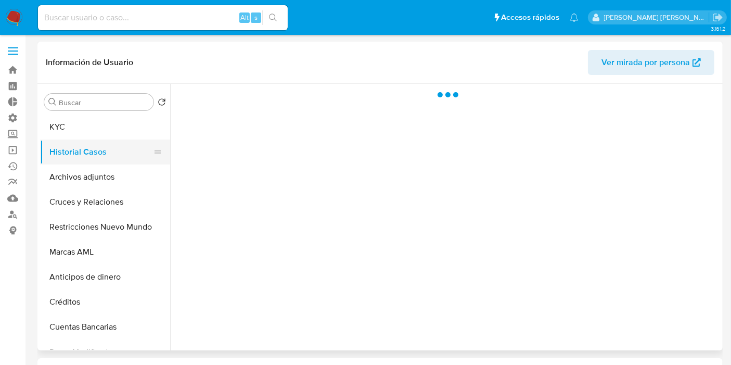
scroll to position [0, 0]
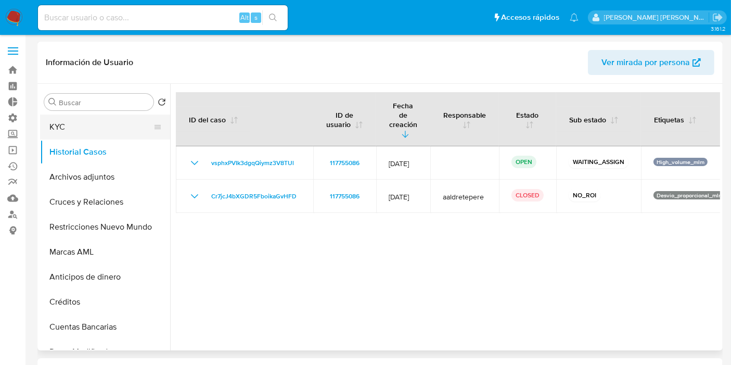
click at [81, 125] on button "KYC" at bounding box center [101, 126] width 122 height 25
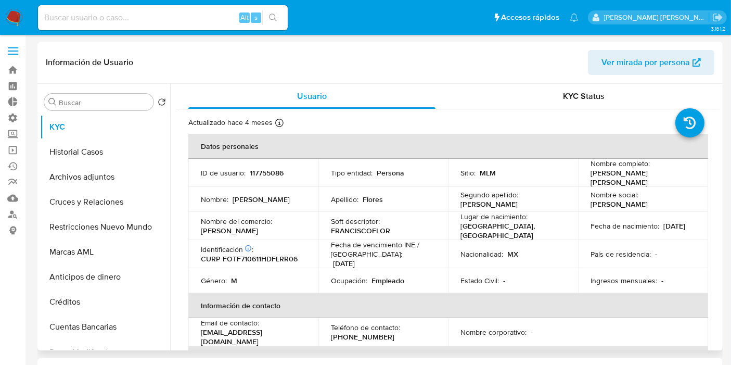
click at [268, 169] on p "117755086" at bounding box center [267, 172] width 34 height 9
copy p "117755086"
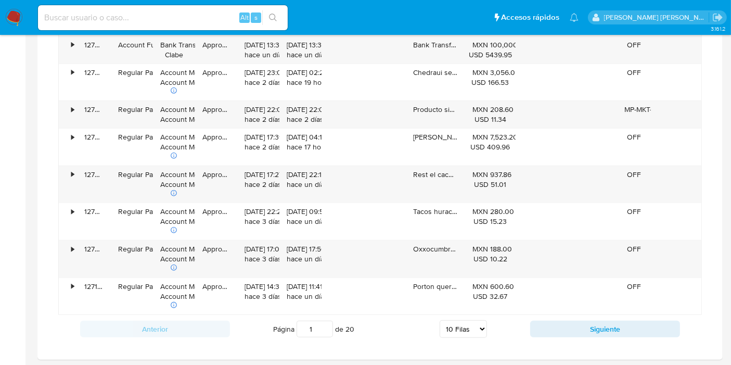
scroll to position [1072, 0]
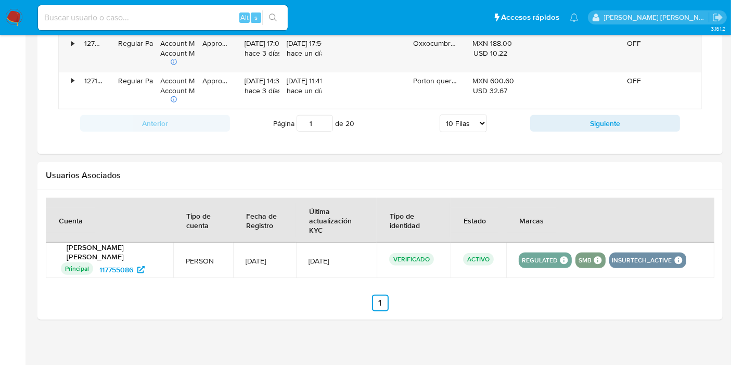
click at [130, 11] on input at bounding box center [163, 18] width 250 height 14
paste input "238290394"
type input "238290394"
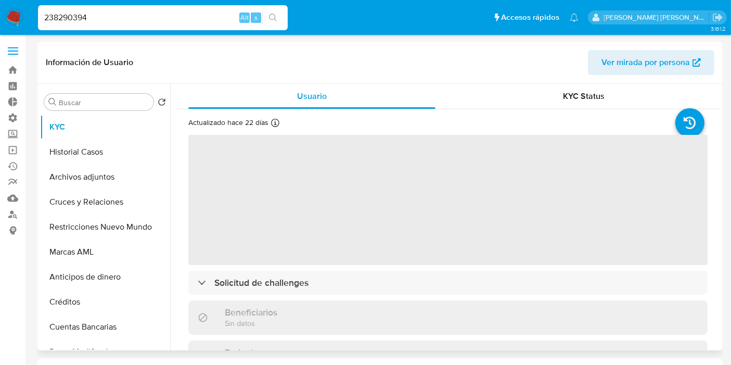
select select "10"
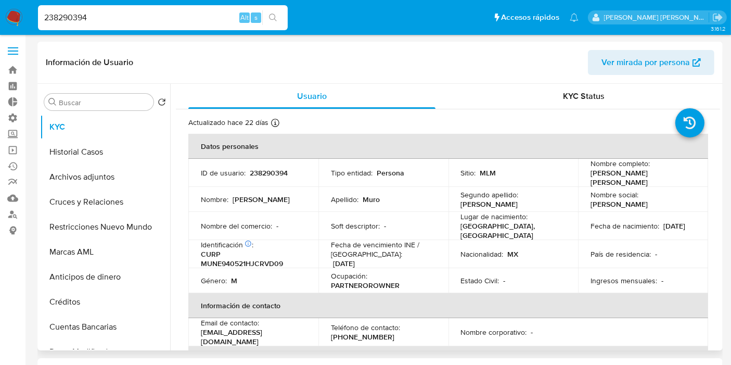
click at [277, 170] on p "238290394" at bounding box center [269, 172] width 38 height 9
copy p "238290394"
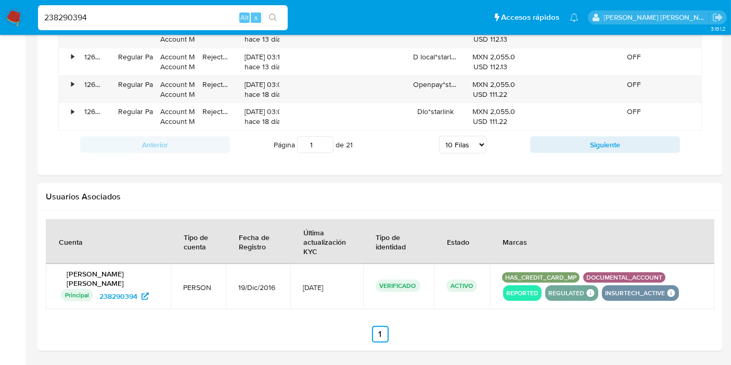
scroll to position [1015, 0]
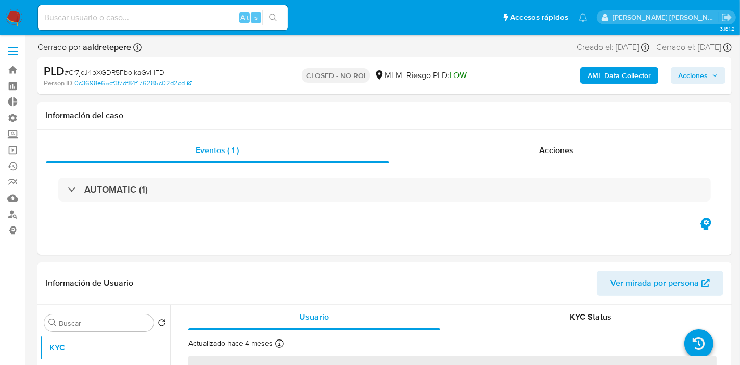
select select "10"
